Goal: Transaction & Acquisition: Subscribe to service/newsletter

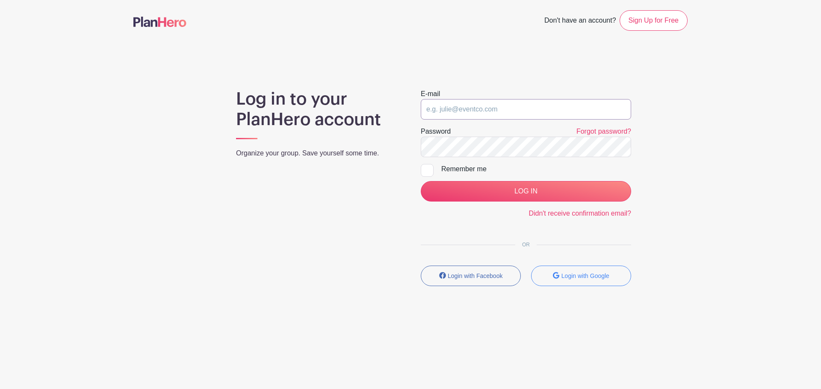
click at [516, 101] on input "email" at bounding box center [526, 109] width 210 height 21
click at [516, 104] on input "email" at bounding box center [526, 109] width 210 height 21
click at [516, 105] on input "email" at bounding box center [526, 109] width 210 height 21
click at [516, 109] on input "email" at bounding box center [526, 109] width 210 height 21
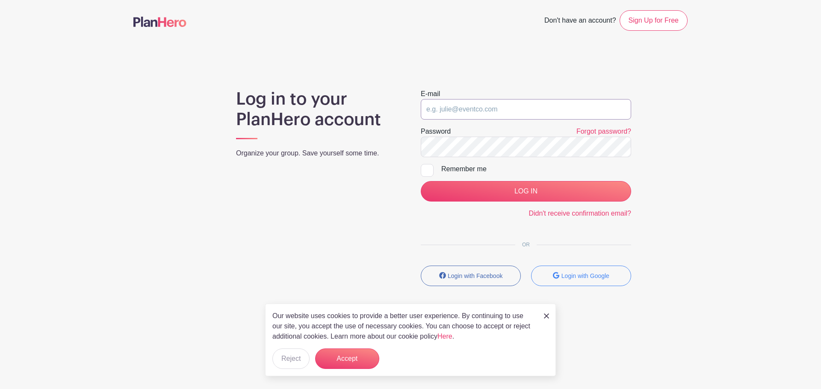
click at [452, 115] on input "email" at bounding box center [526, 109] width 210 height 21
click at [572, 272] on button "Login with Google" at bounding box center [581, 276] width 100 height 21
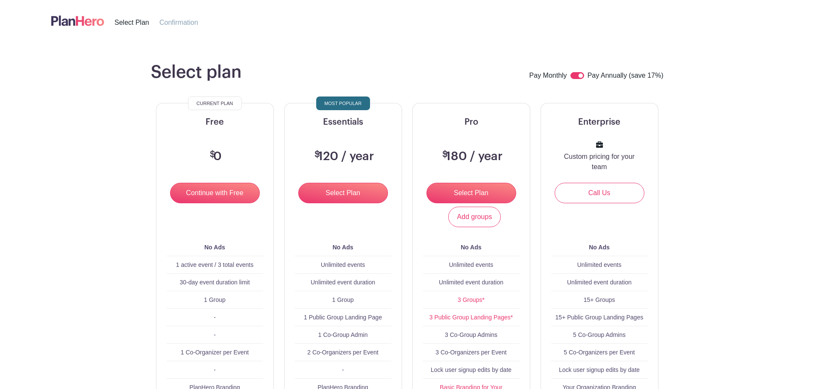
click at [79, 21] on img at bounding box center [77, 21] width 53 height 14
click at [70, 18] on img at bounding box center [77, 21] width 53 height 14
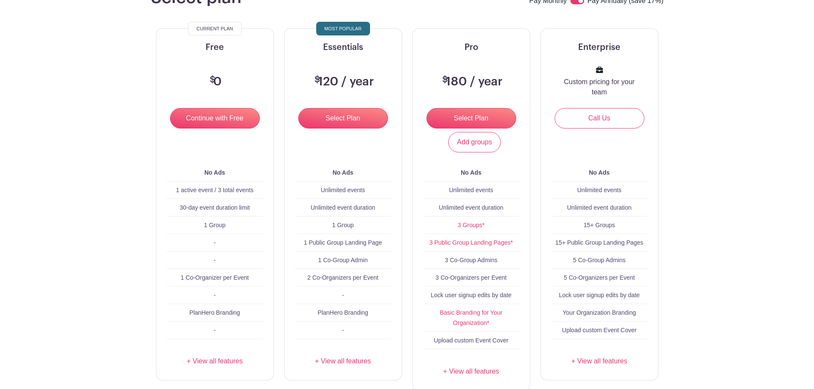
scroll to position [164, 0]
